Goal: Transaction & Acquisition: Obtain resource

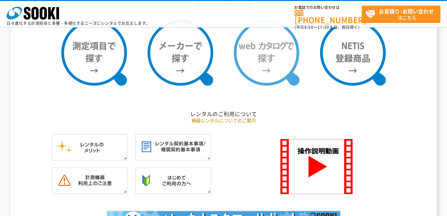
scroll to position [590, 0]
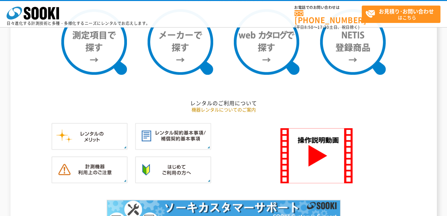
click at [268, 75] on ul at bounding box center [223, 49] width 383 height 81
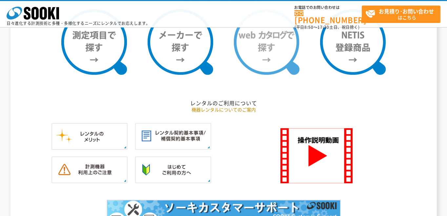
click at [264, 43] on img at bounding box center [267, 42] width 66 height 66
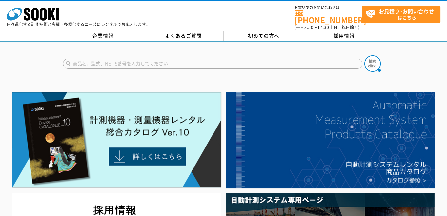
click at [181, 55] on form at bounding box center [223, 64] width 321 height 18
click at [179, 59] on input "text" at bounding box center [212, 64] width 299 height 10
type input "PR11BE"
click at [369, 56] on img at bounding box center [372, 63] width 16 height 16
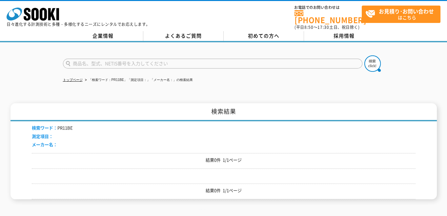
click at [94, 60] on input "text" at bounding box center [212, 64] width 299 height 10
type input "リフレクタ"
click at [374, 60] on img at bounding box center [372, 63] width 16 height 16
click at [28, 10] on icon at bounding box center [27, 14] width 7 height 13
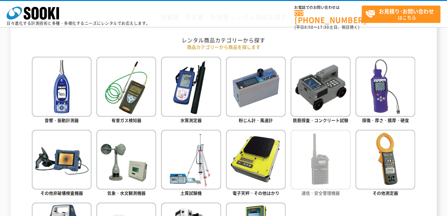
scroll to position [295, 0]
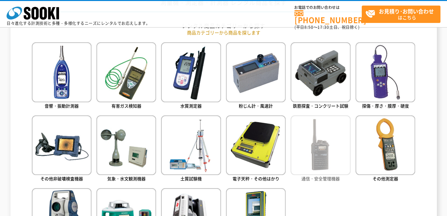
click at [326, 136] on img at bounding box center [320, 145] width 60 height 60
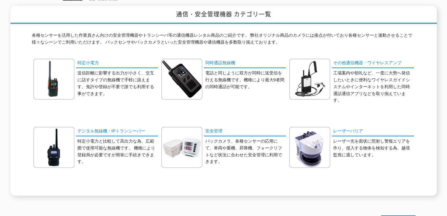
scroll to position [66, 0]
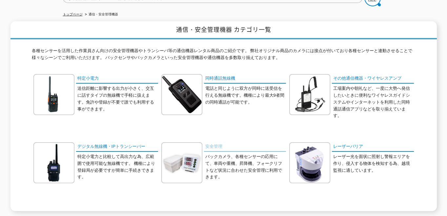
click at [218, 145] on link "安全管理" at bounding box center [245, 147] width 82 height 10
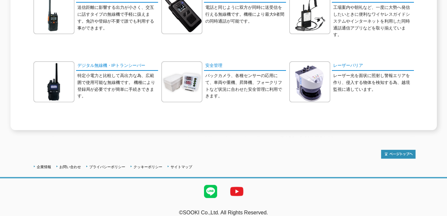
scroll to position [149, 0]
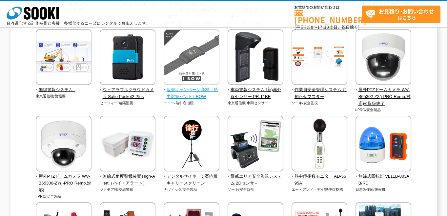
scroll to position [426, 0]
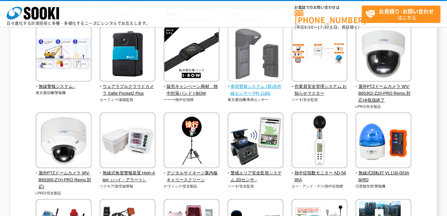
click at [254, 58] on img at bounding box center [255, 54] width 56 height 57
click at [255, 87] on span "車両警報システム (新)赤外線センサー PR-11BE" at bounding box center [255, 90] width 56 height 14
click at [253, 86] on span "車両警報システム (新)赤外線センサー PR-11BE" at bounding box center [255, 90] width 56 height 14
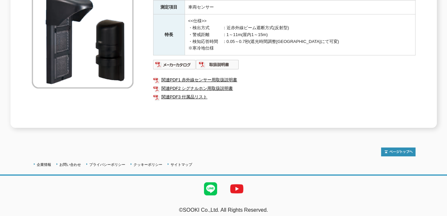
scroll to position [37, 0]
